Goal: Transaction & Acquisition: Download file/media

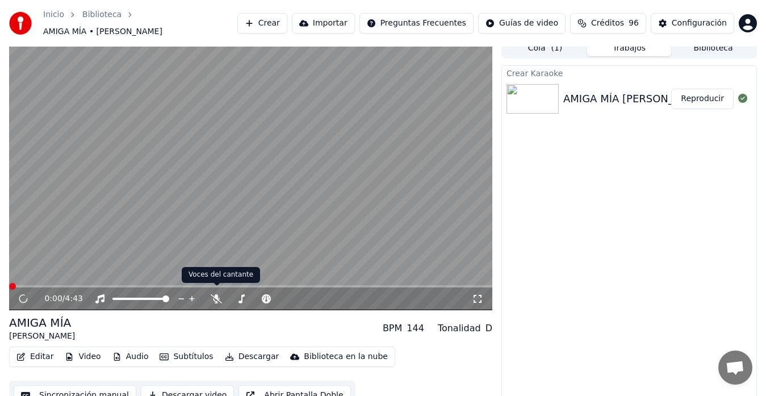
scroll to position [9, 0]
click at [58, 285] on span at bounding box center [43, 286] width 68 height 2
click at [55, 285] on span at bounding box center [32, 286] width 46 height 2
click at [60, 285] on span at bounding box center [41, 286] width 65 height 2
click at [55, 285] on span at bounding box center [32, 286] width 46 height 2
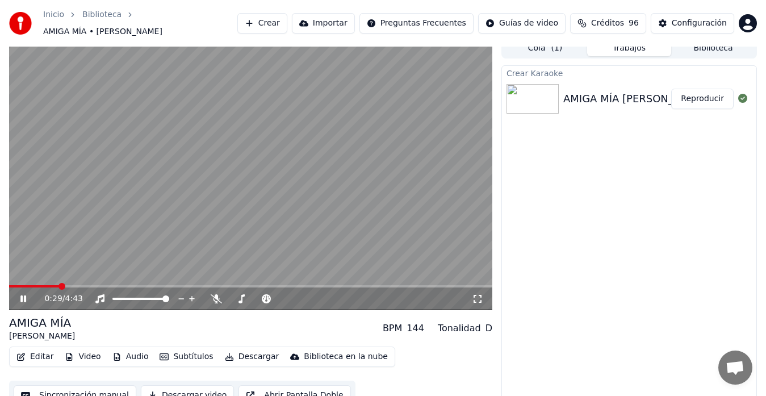
click at [52, 278] on video at bounding box center [250, 174] width 483 height 272
click at [50, 285] on span at bounding box center [34, 286] width 51 height 2
click at [22, 295] on icon at bounding box center [23, 299] width 7 height 8
click at [186, 287] on div "1:49 / 4:43" at bounding box center [250, 298] width 483 height 23
click at [183, 285] on span at bounding box center [96, 286] width 174 height 2
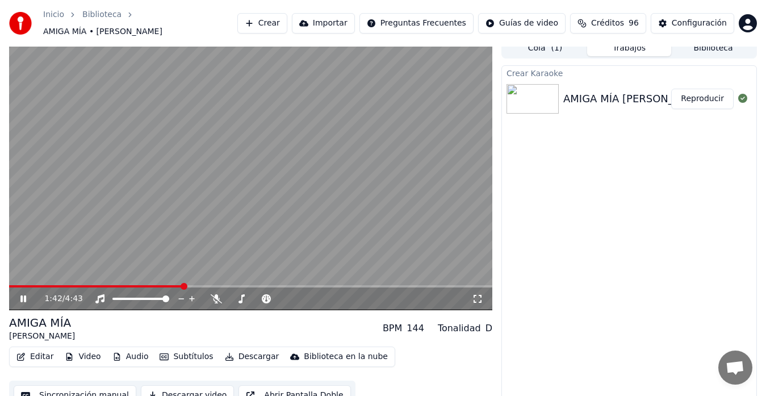
click at [164, 285] on span at bounding box center [96, 286] width 174 height 2
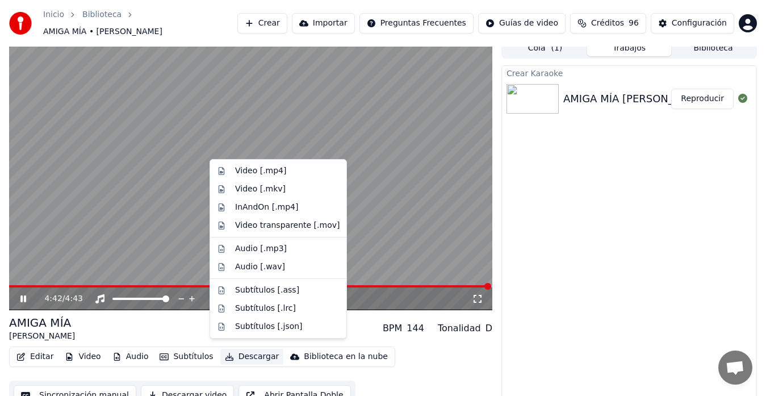
click at [236, 349] on button "Descargar" at bounding box center [252, 357] width 64 height 16
click at [271, 173] on div "Video [.mp4]" at bounding box center [260, 170] width 51 height 11
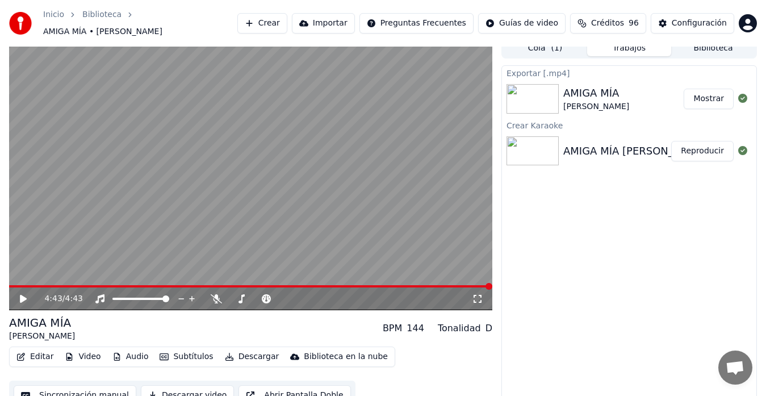
click at [535, 235] on div "Exportar [.mp4] AMIGA MÍA [PERSON_NAME] Mostrar Crear Karaoke AMIGA MÍA [PERSON…" at bounding box center [629, 233] width 256 height 336
click at [714, 98] on button "Mostrar" at bounding box center [709, 99] width 50 height 20
click at [698, 91] on button "Mostrar" at bounding box center [709, 99] width 50 height 20
